Goal: Transaction & Acquisition: Download file/media

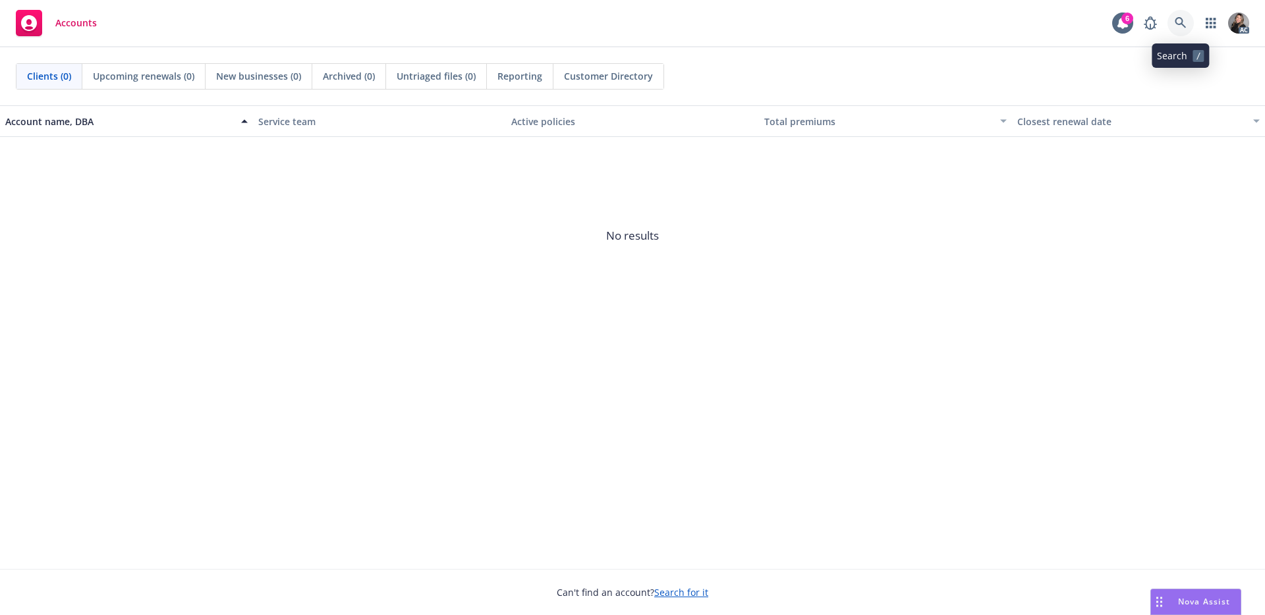
click at [1176, 21] on icon at bounding box center [1180, 22] width 11 height 11
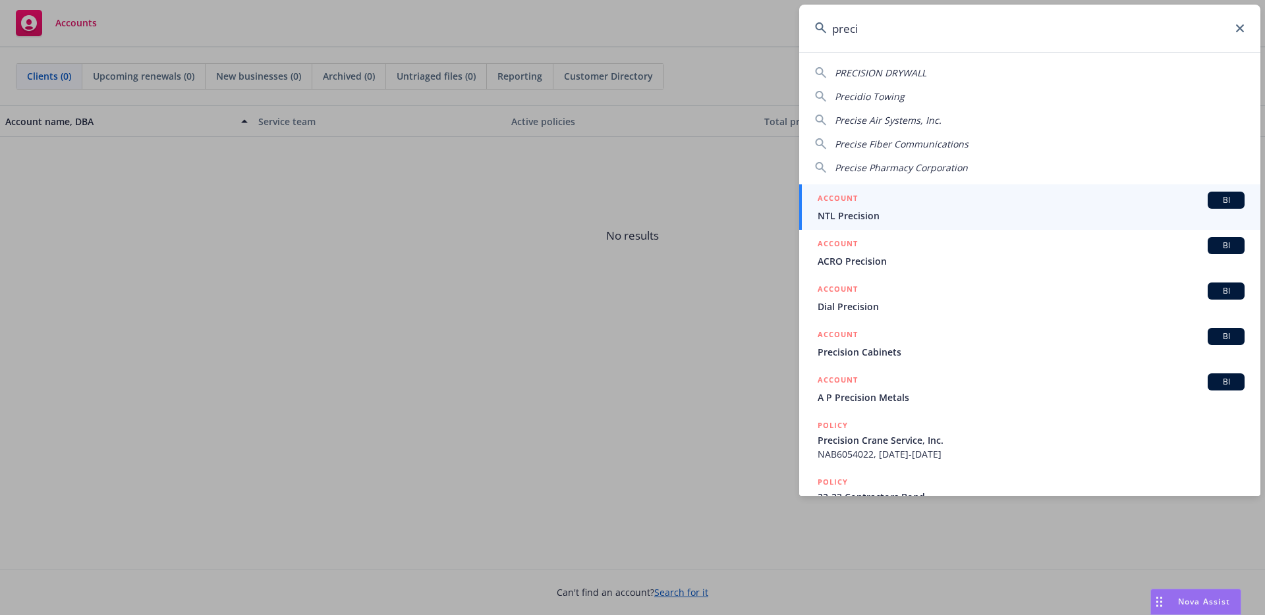
click at [928, 71] on div "PRECISION DRYWALL" at bounding box center [1030, 73] width 430 height 14
type input "PRECISION DRYWALL"
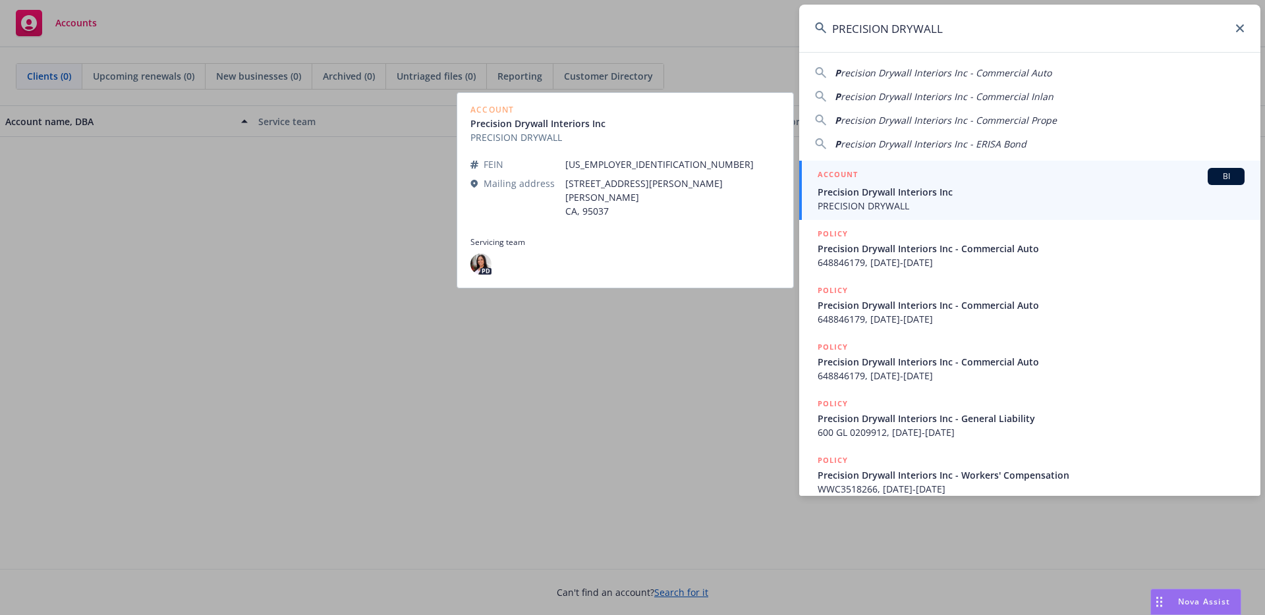
click at [928, 203] on span "PRECISION DRYWALL" at bounding box center [1031, 206] width 427 height 14
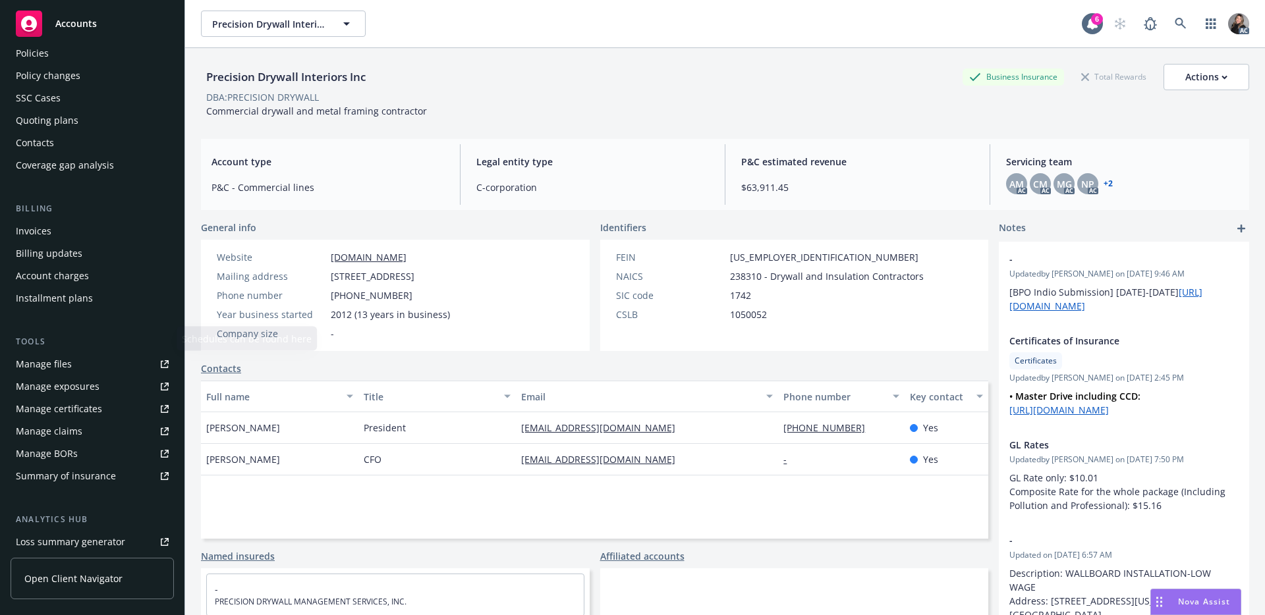
scroll to position [123, 0]
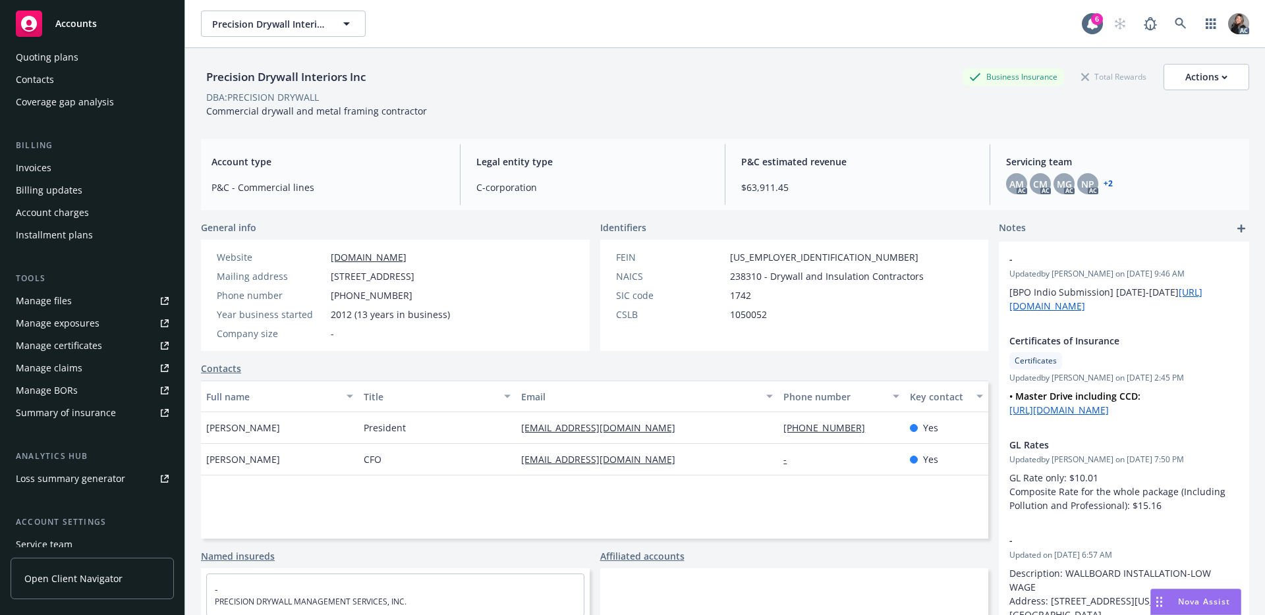
click at [60, 578] on span "Open Client Navigator" at bounding box center [73, 579] width 98 height 14
click at [61, 347] on div "Manage certificates" at bounding box center [59, 348] width 86 height 21
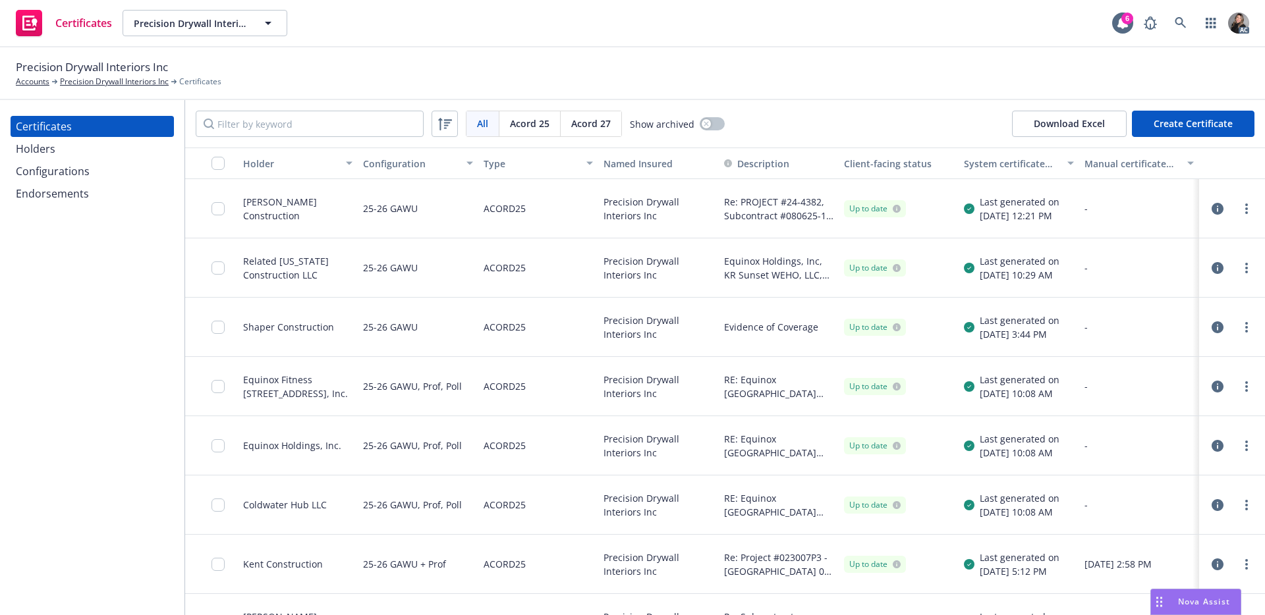
click at [915, 57] on div "Precision Drywall Interiors Inc Accounts Precision Drywall Interiors Inc Certif…" at bounding box center [632, 73] width 1265 height 53
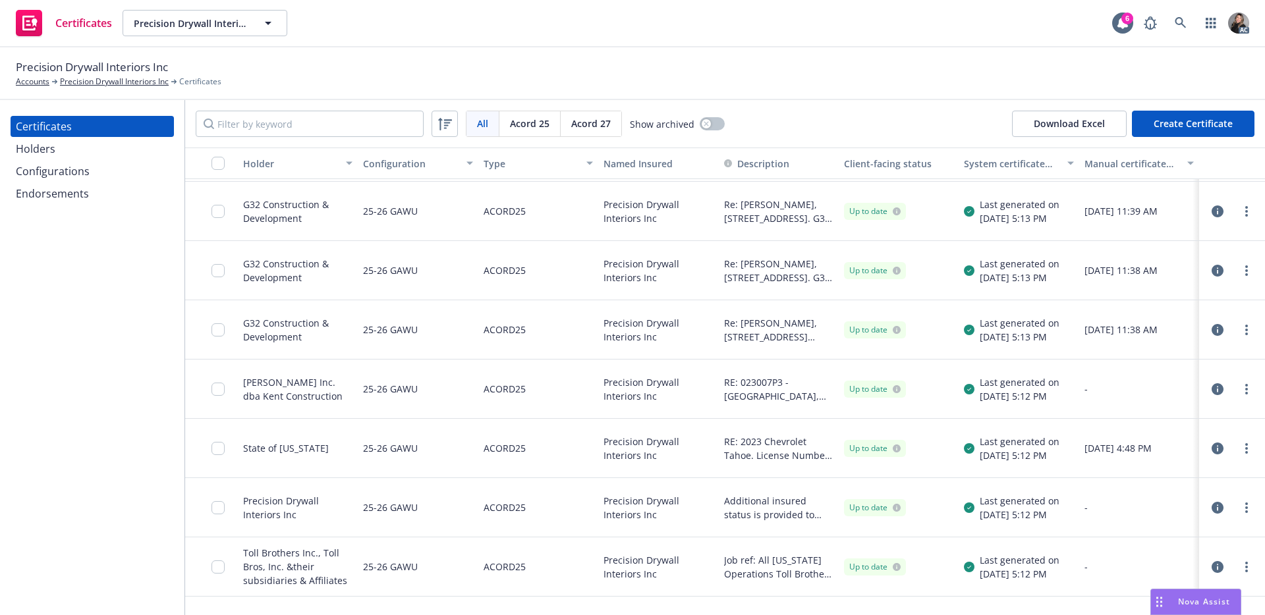
scroll to position [650, 0]
click at [1212, 448] on icon "button" at bounding box center [1218, 448] width 12 height 12
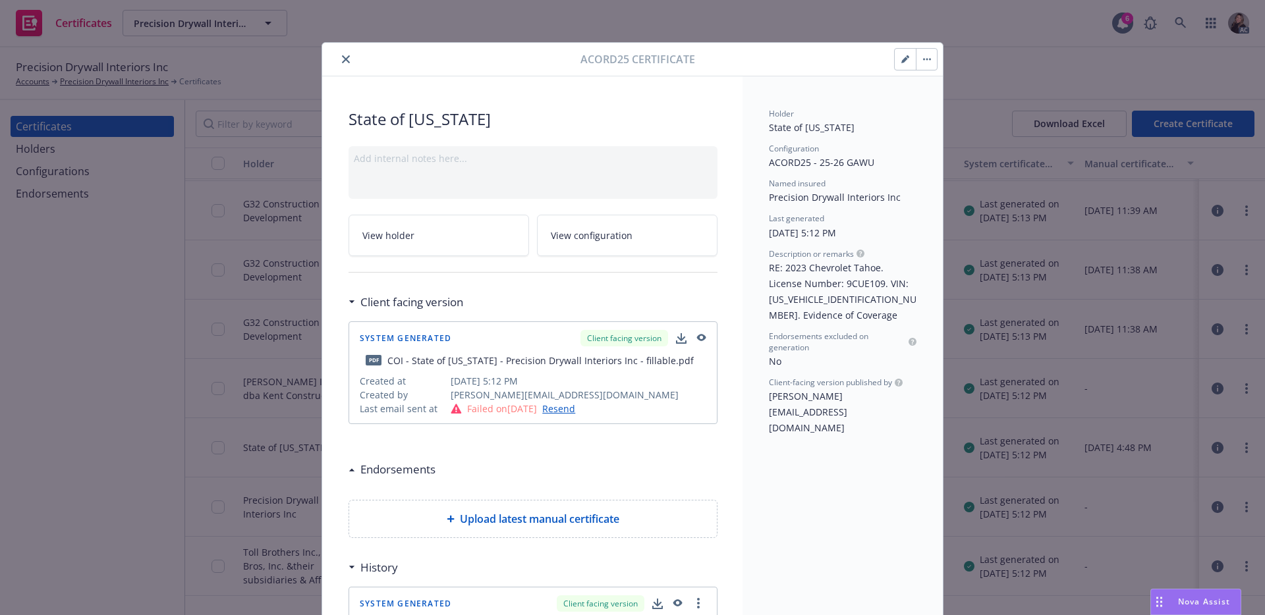
click at [677, 339] on icon "button" at bounding box center [681, 337] width 9 height 8
click at [342, 61] on icon "close" at bounding box center [346, 59] width 8 height 8
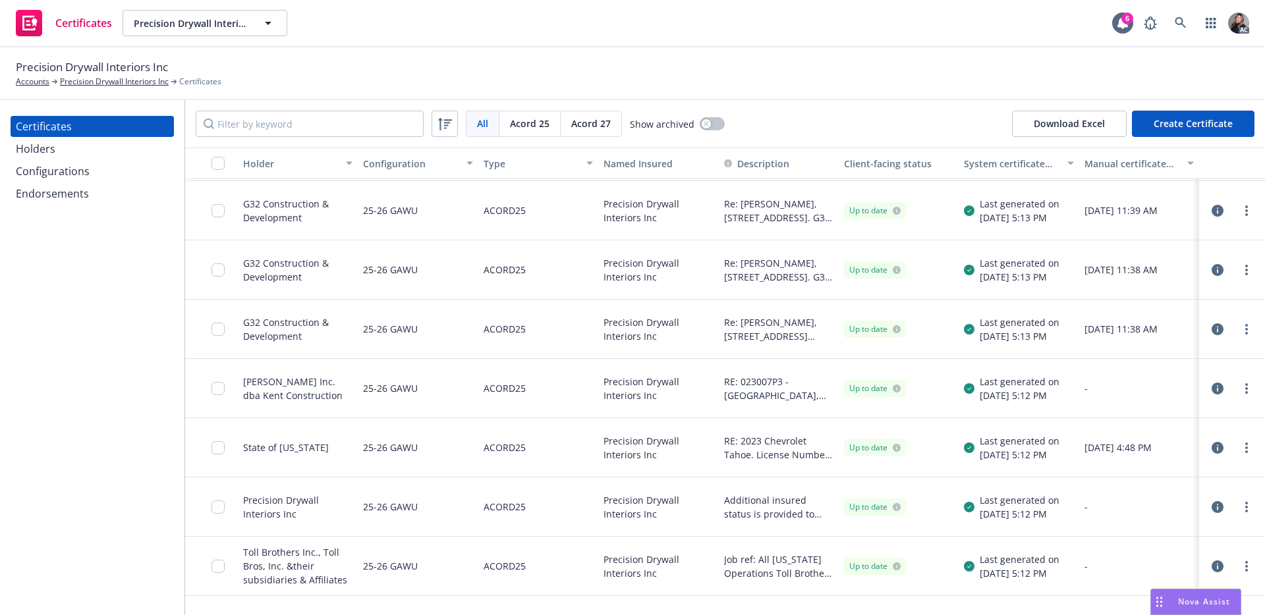
click at [1212, 507] on icon "button" at bounding box center [1218, 507] width 12 height 12
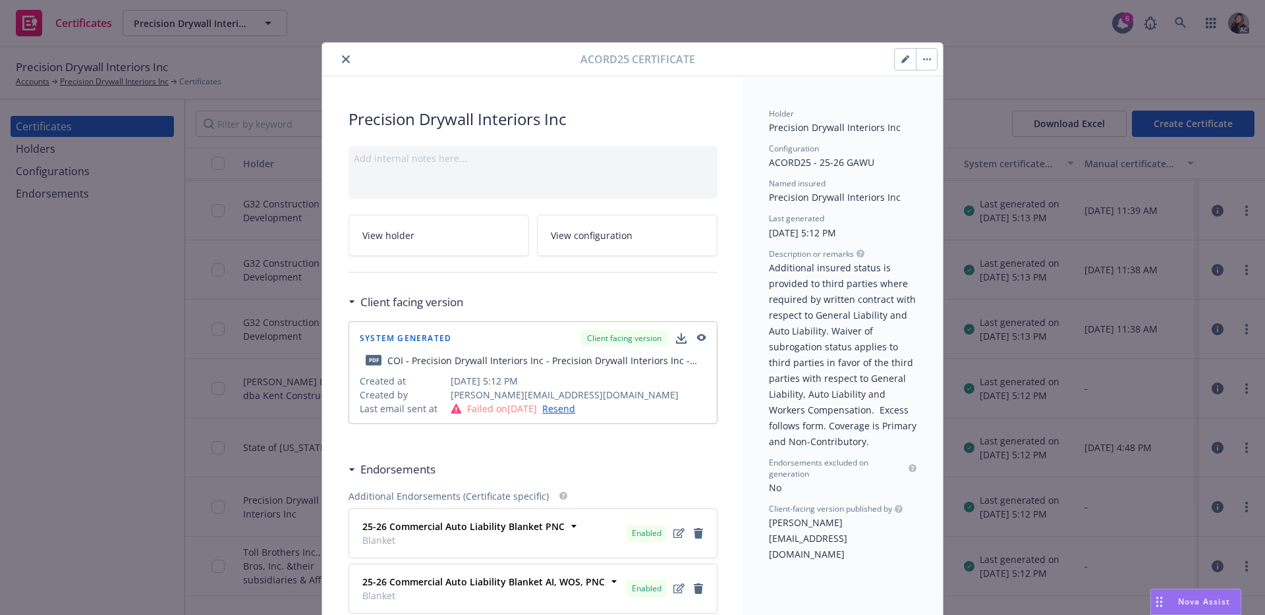
click at [677, 339] on icon "button" at bounding box center [681, 337] width 9 height 8
click at [342, 61] on icon "close" at bounding box center [346, 59] width 8 height 8
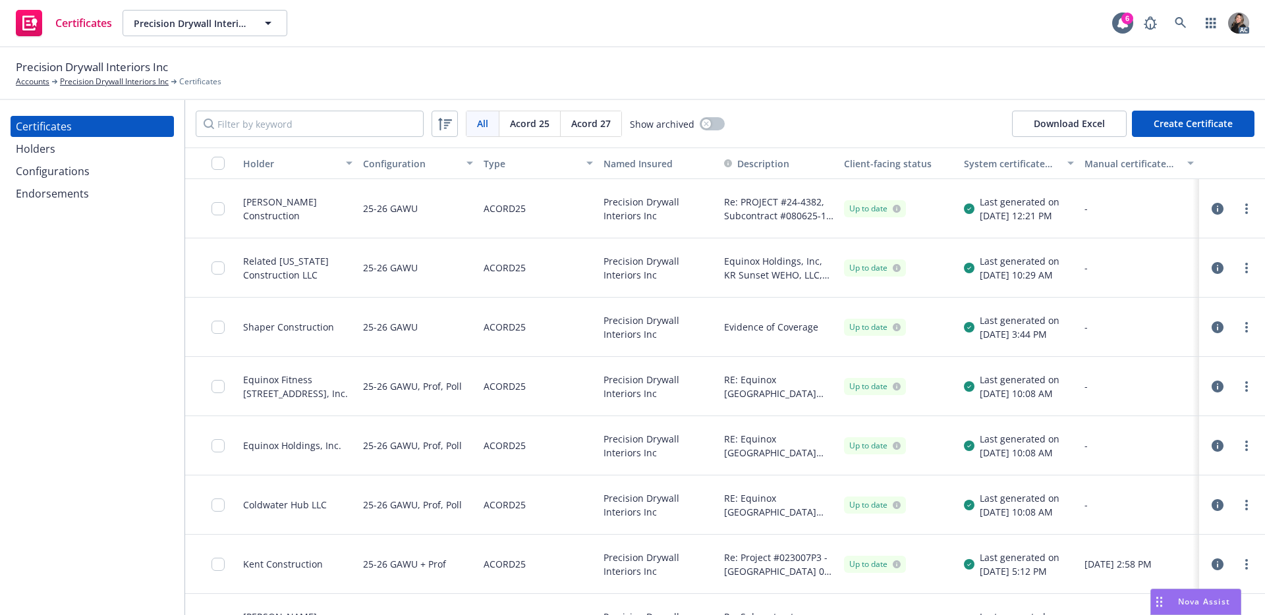
click at [320, 90] on div "Precision Drywall Interiors Inc Accounts Precision Drywall Interiors Inc Certif…" at bounding box center [632, 73] width 1265 height 53
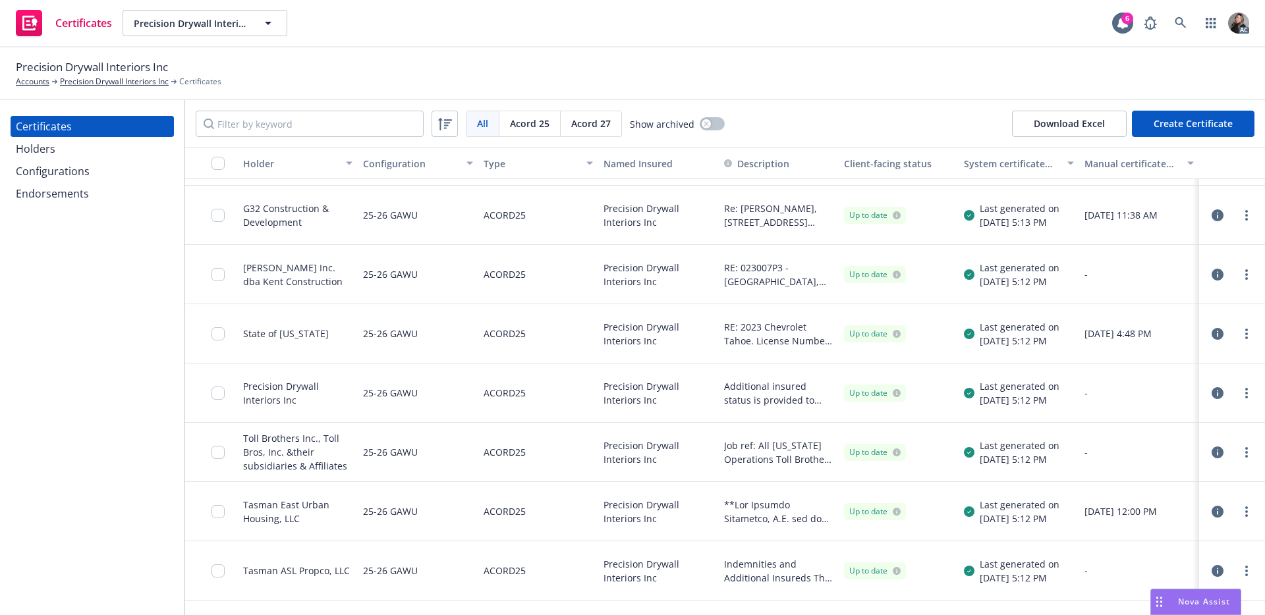
scroll to position [778, 0]
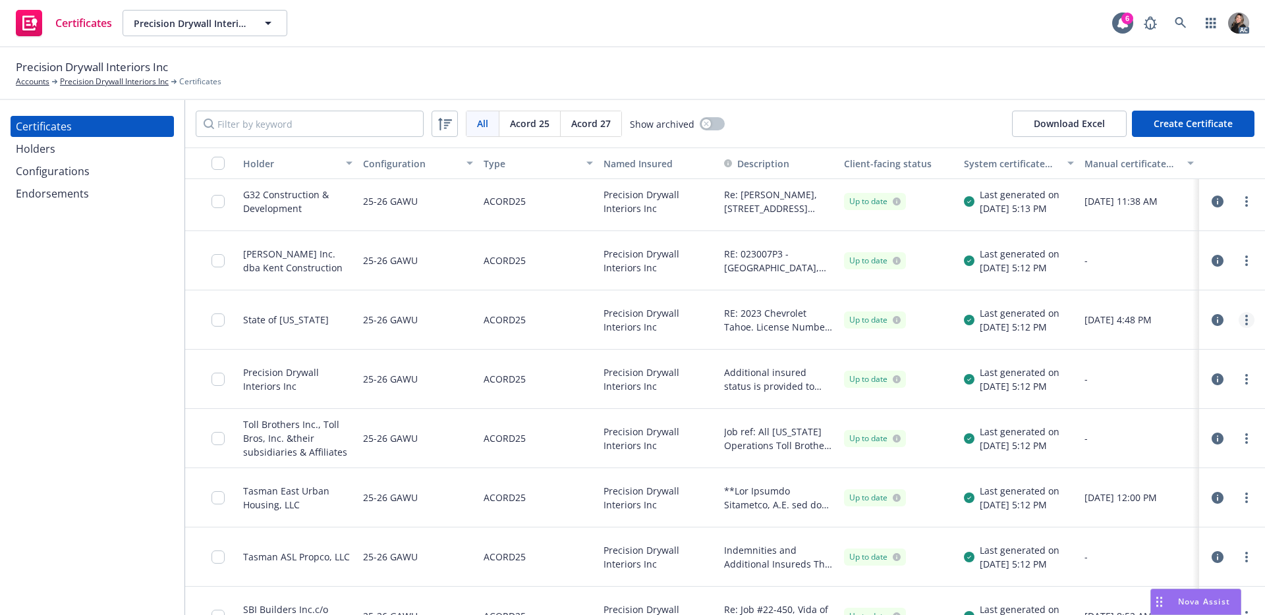
click at [1243, 322] on link "more" at bounding box center [1247, 320] width 16 height 16
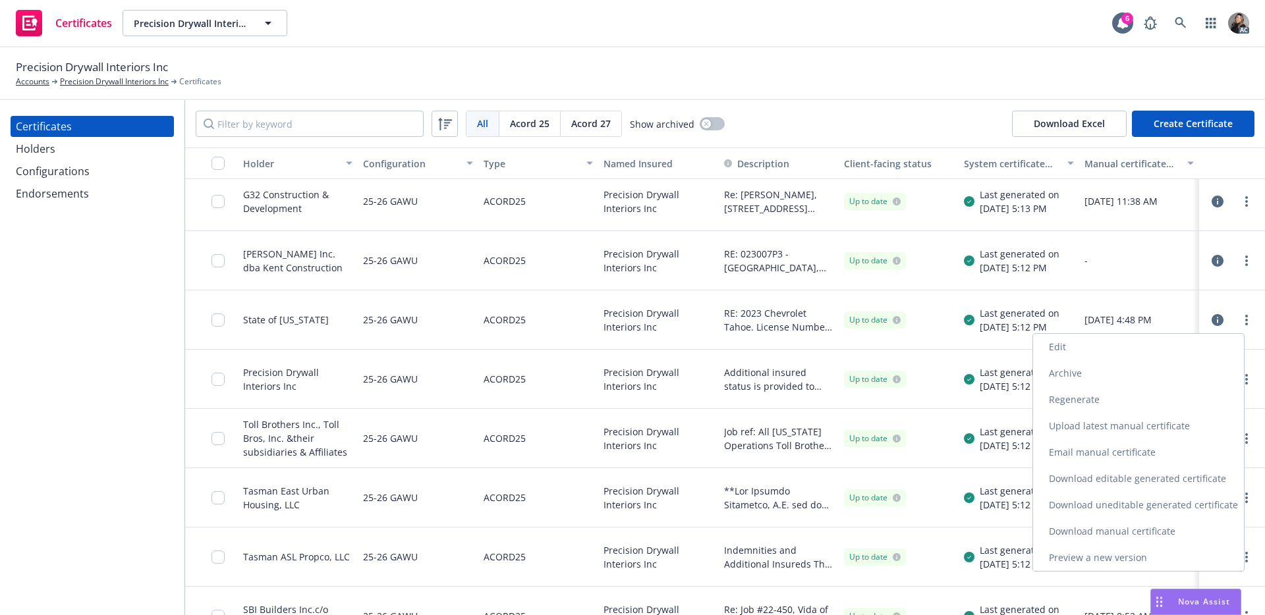
click at [1090, 528] on link "Download manual certificate" at bounding box center [1138, 532] width 211 height 26
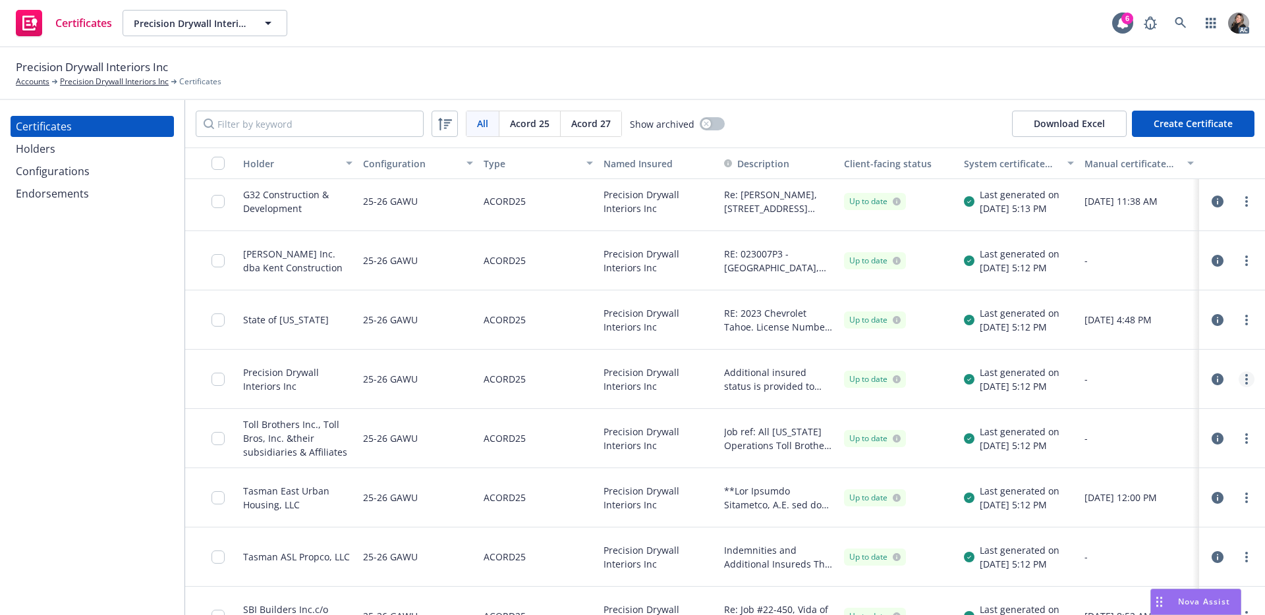
click at [1245, 382] on icon "more" at bounding box center [1246, 379] width 3 height 11
click at [1158, 428] on div "-" at bounding box center [1139, 438] width 120 height 59
click at [1239, 322] on link "more" at bounding box center [1247, 320] width 16 height 16
click at [1129, 297] on div "[DATE] 4:48 PM" at bounding box center [1139, 320] width 120 height 59
click at [1245, 380] on circle "more" at bounding box center [1246, 379] width 3 height 3
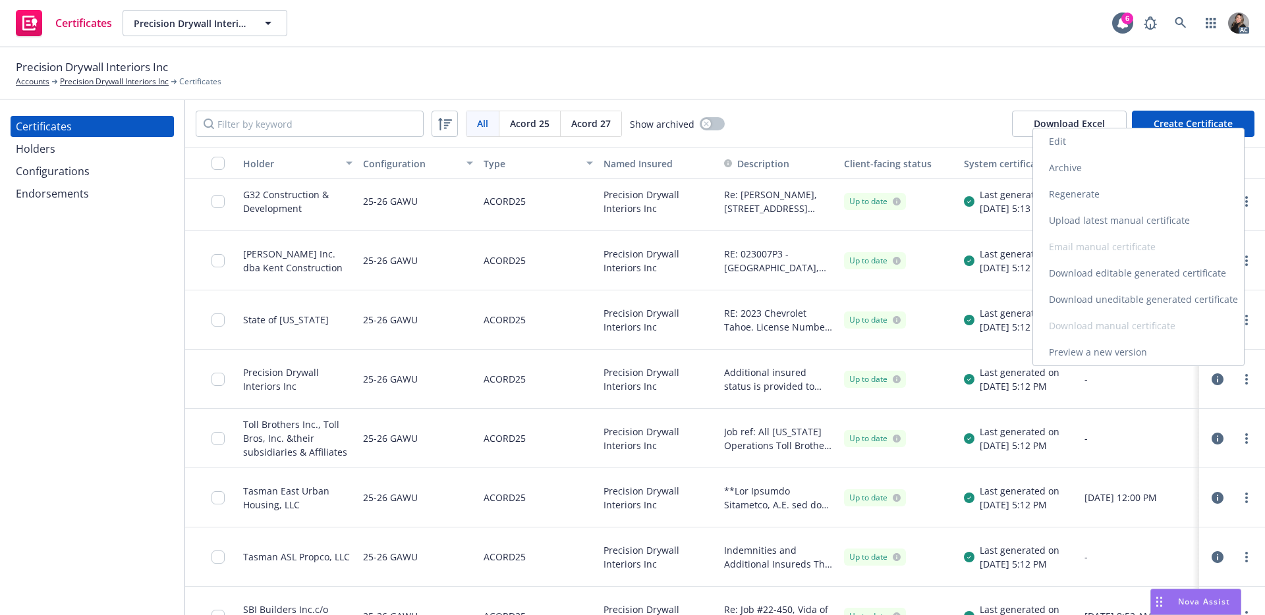
click at [1132, 351] on link "Preview a new version" at bounding box center [1138, 352] width 211 height 26
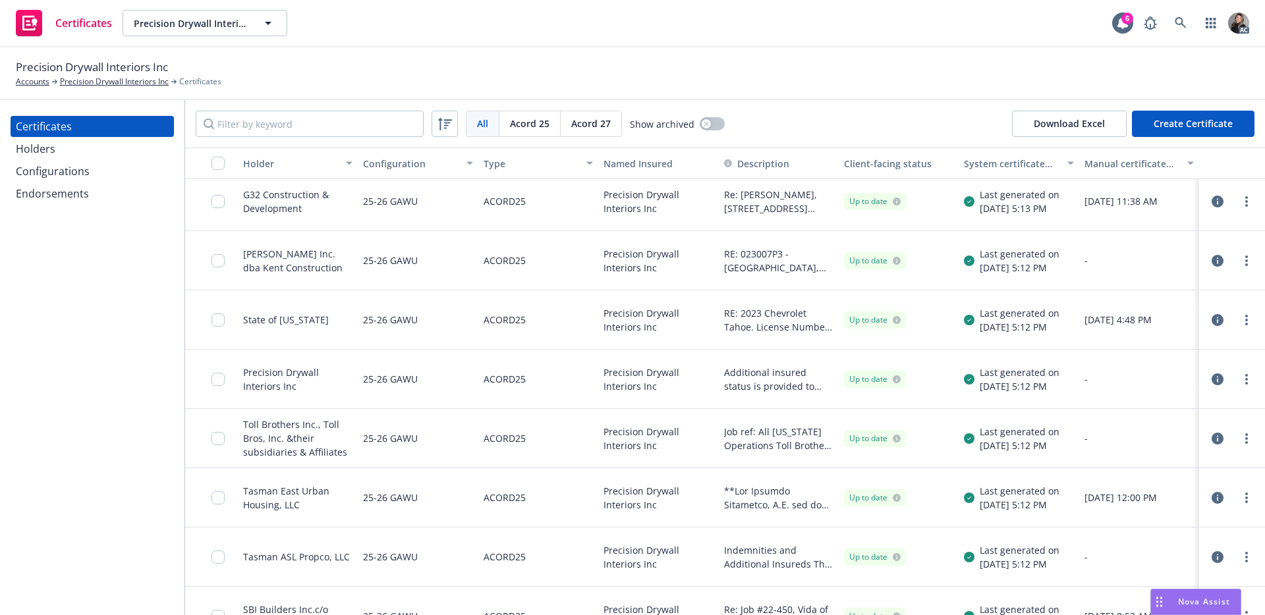
scroll to position [752, 0]
